Goal: Task Accomplishment & Management: Use online tool/utility

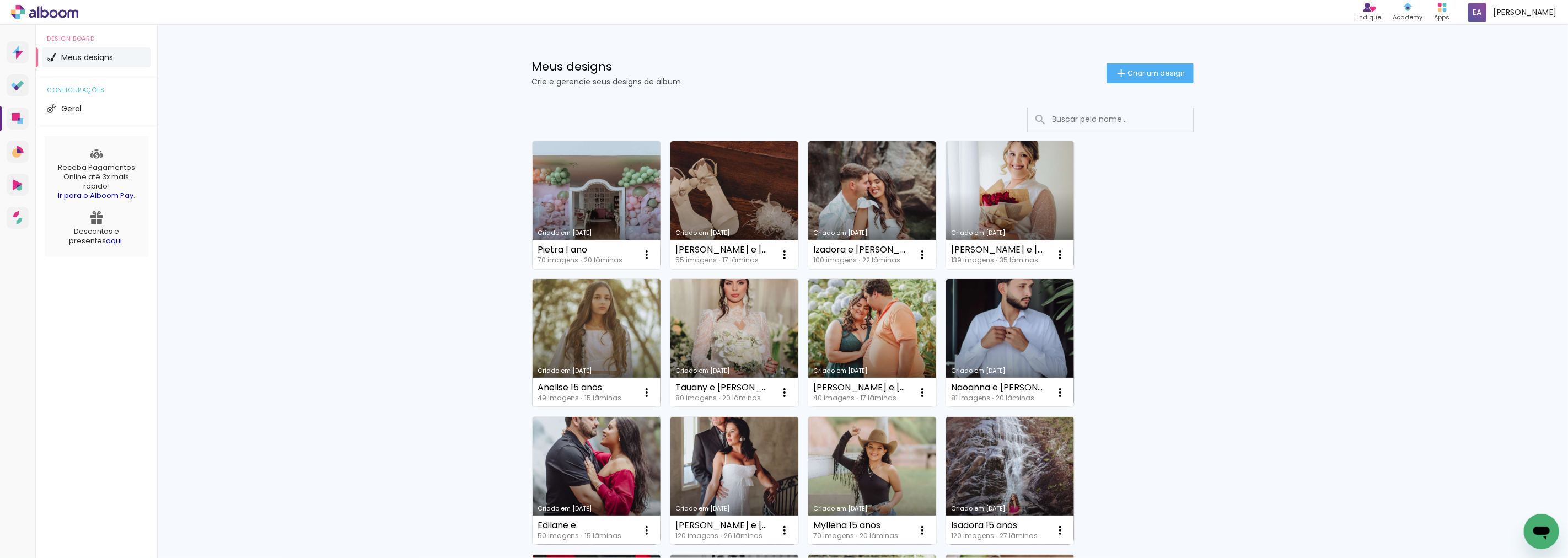
click at [588, 329] on link "Criado em [DATE]" at bounding box center [597, 343] width 128 height 128
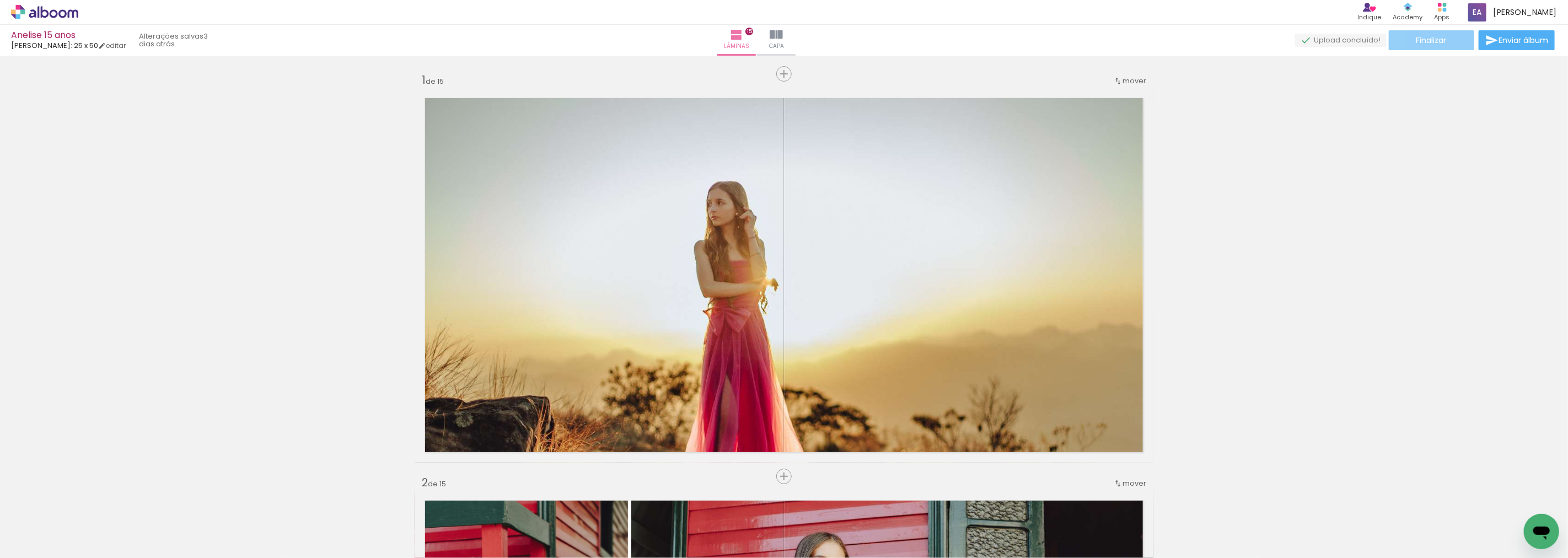
click at [1444, 40] on paper-button "Finalizar" at bounding box center [1432, 40] width 85 height 20
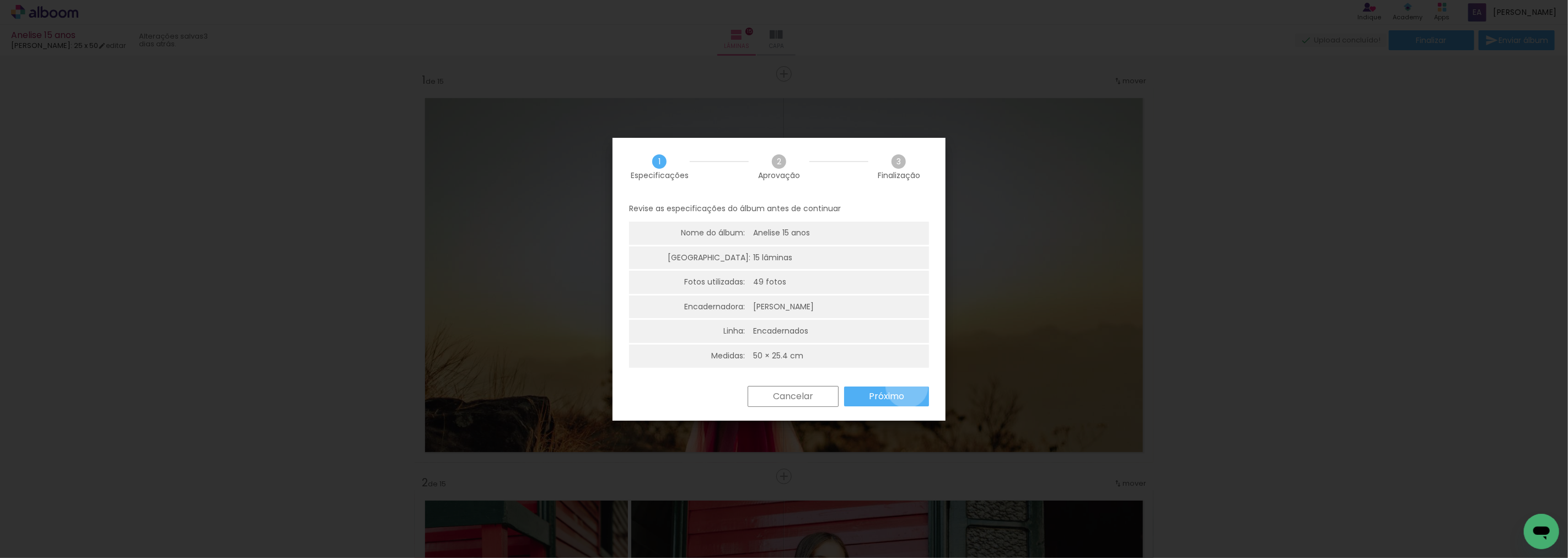
click at [908, 386] on paper-button "Próximo" at bounding box center [886, 396] width 85 height 20
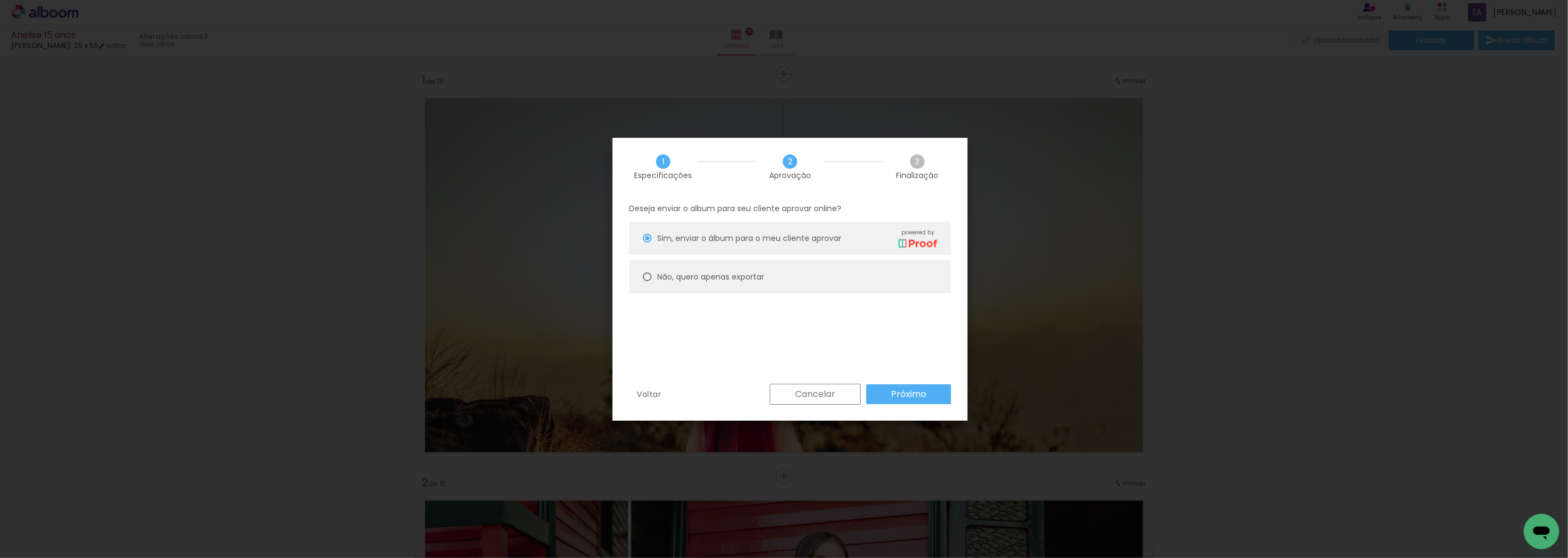
click at [0, 0] on slot "Não, quero apenas exportar" at bounding box center [0, 0] width 0 height 0
type paper-radio-button "on"
click at [922, 385] on paper-button "Próximo" at bounding box center [908, 394] width 85 height 20
type input "Alta, 300 DPI"
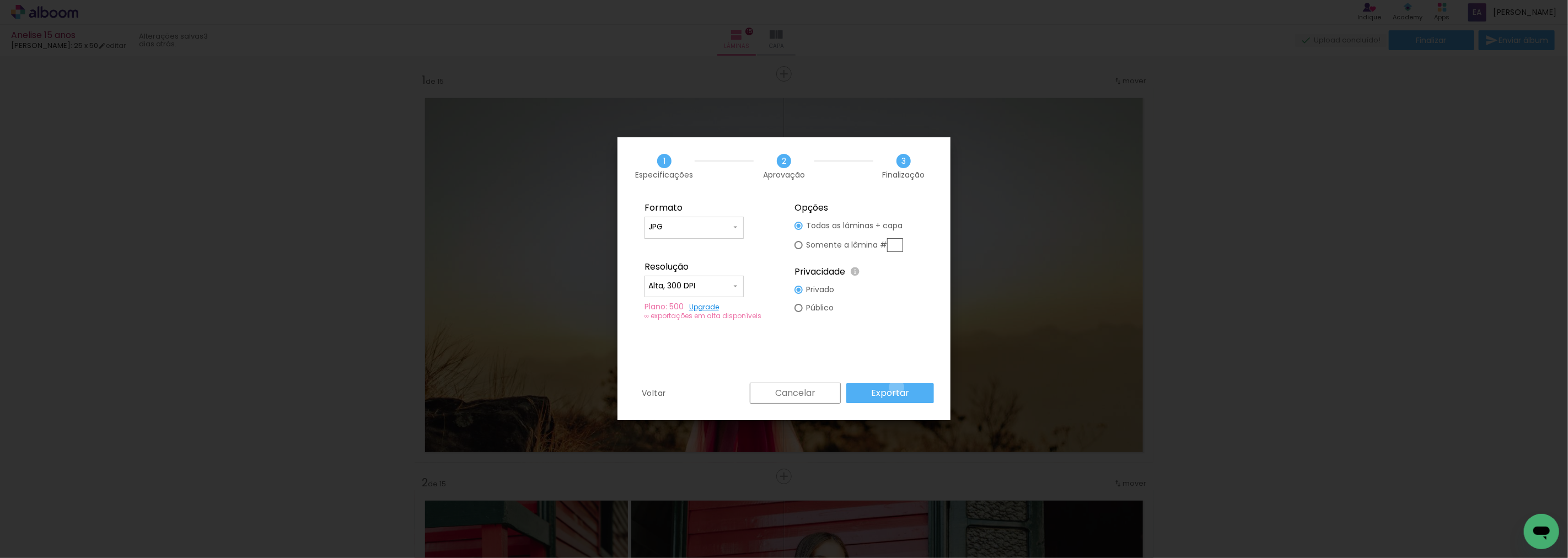
click at [0, 0] on slot "Exportar" at bounding box center [0, 0] width 0 height 0
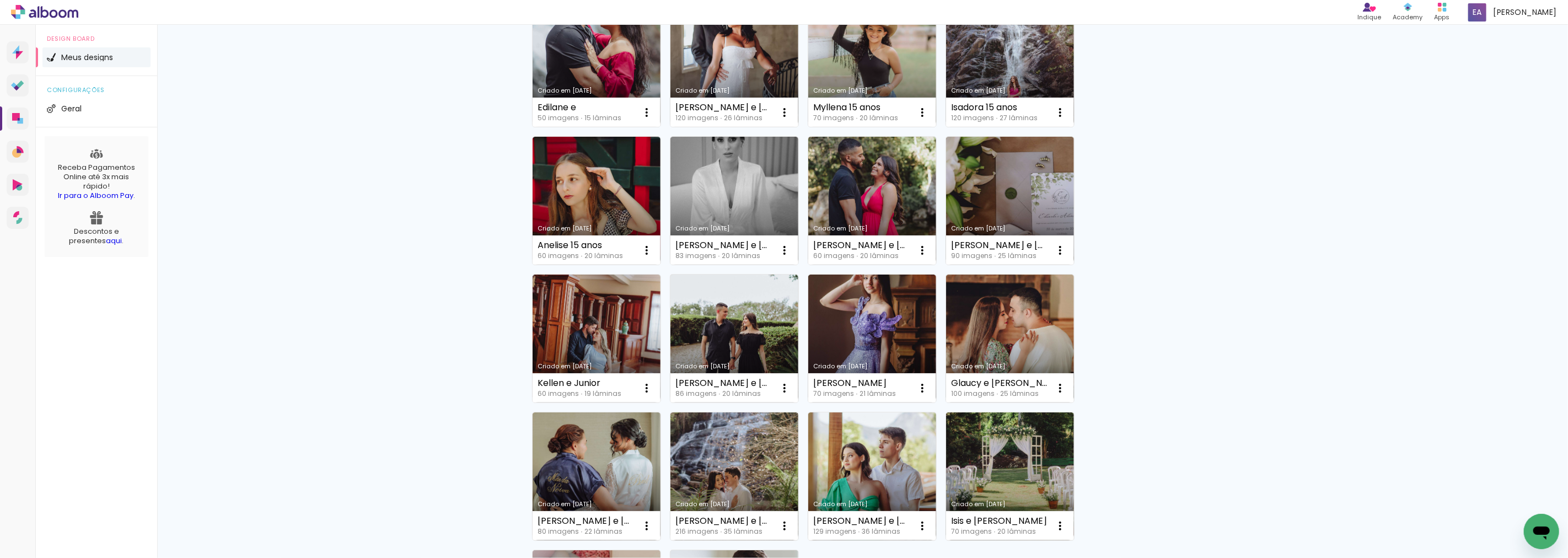
scroll to position [417, 0]
